Goal: Find specific page/section: Find specific page/section

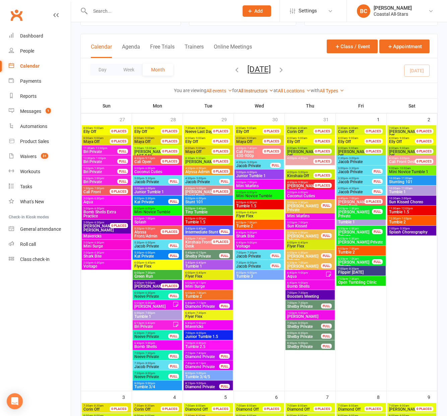
click at [252, 90] on link "All Instructors" at bounding box center [255, 90] width 35 height 5
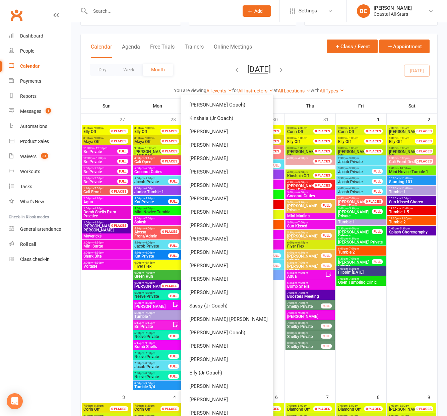
scroll to position [217, 0]
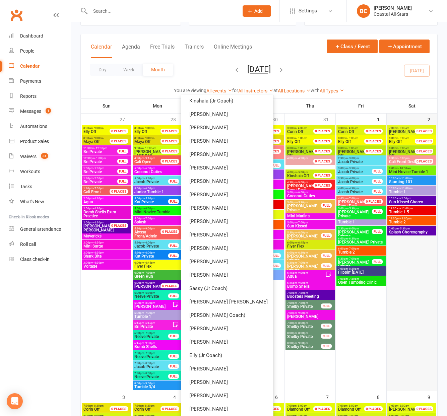
click at [419, 273] on div at bounding box center [411, 257] width 49 height 265
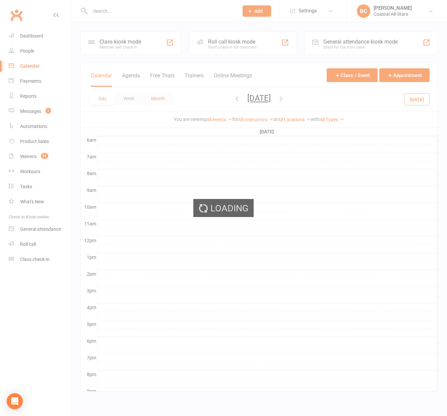
scroll to position [0, 0]
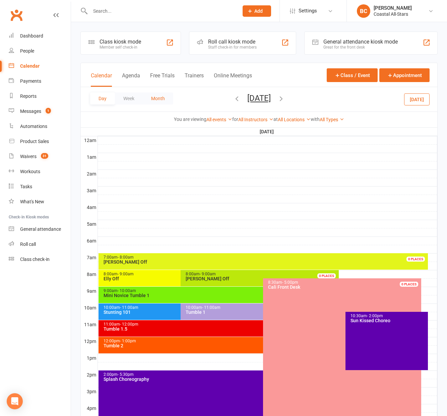
click at [156, 102] on button "Month" at bounding box center [158, 98] width 30 height 12
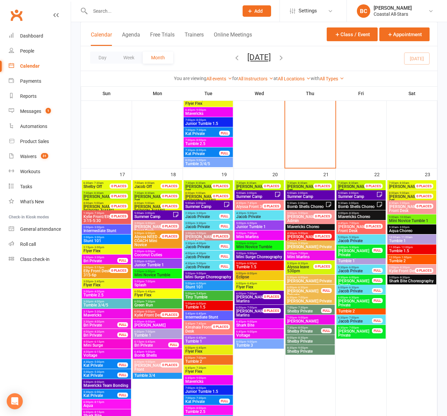
scroll to position [854, 0]
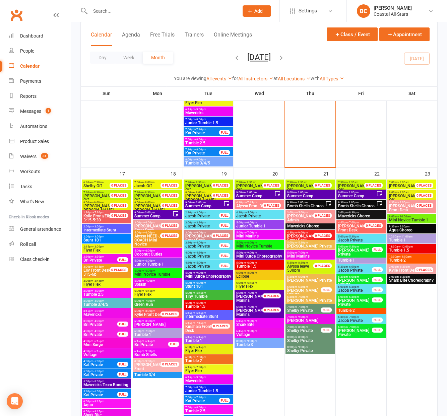
click at [143, 216] on span "Summer Camp" at bounding box center [153, 216] width 39 height 4
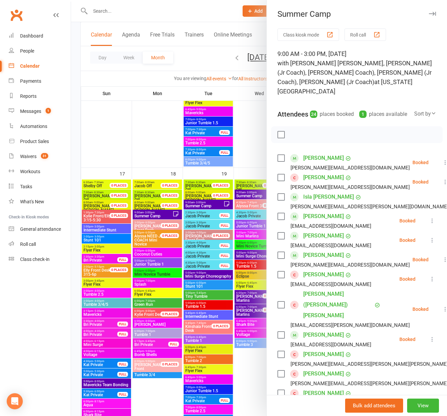
click at [200, 202] on div at bounding box center [259, 208] width 376 height 416
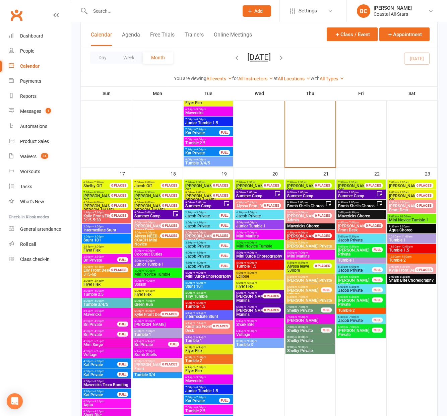
drag, startPoint x: 198, startPoint y: 206, endPoint x: 226, endPoint y: 201, distance: 28.5
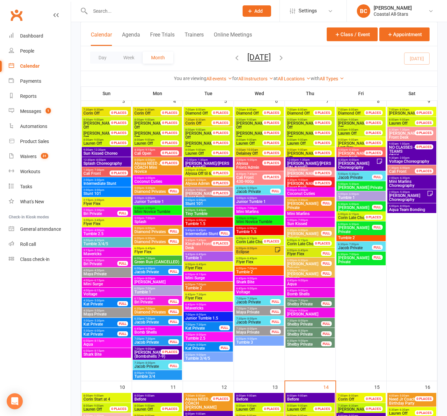
scroll to position [326, 0]
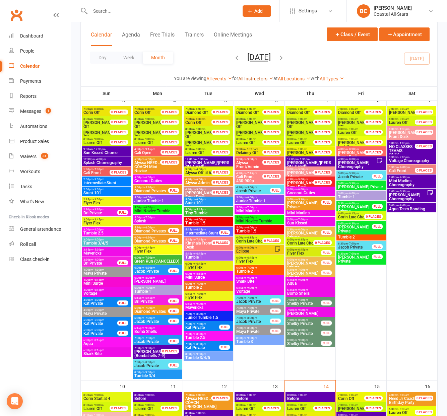
click at [254, 78] on link "All Instructors" at bounding box center [255, 78] width 35 height 5
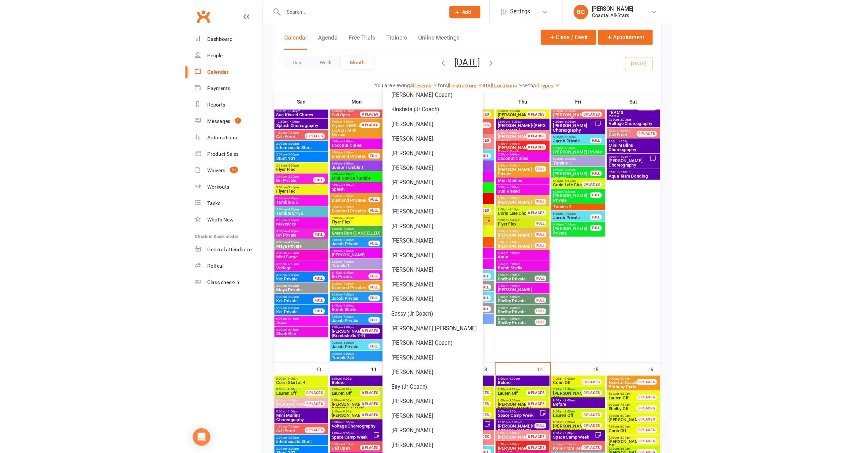
scroll to position [369, 0]
